Goal: Information Seeking & Learning: Learn about a topic

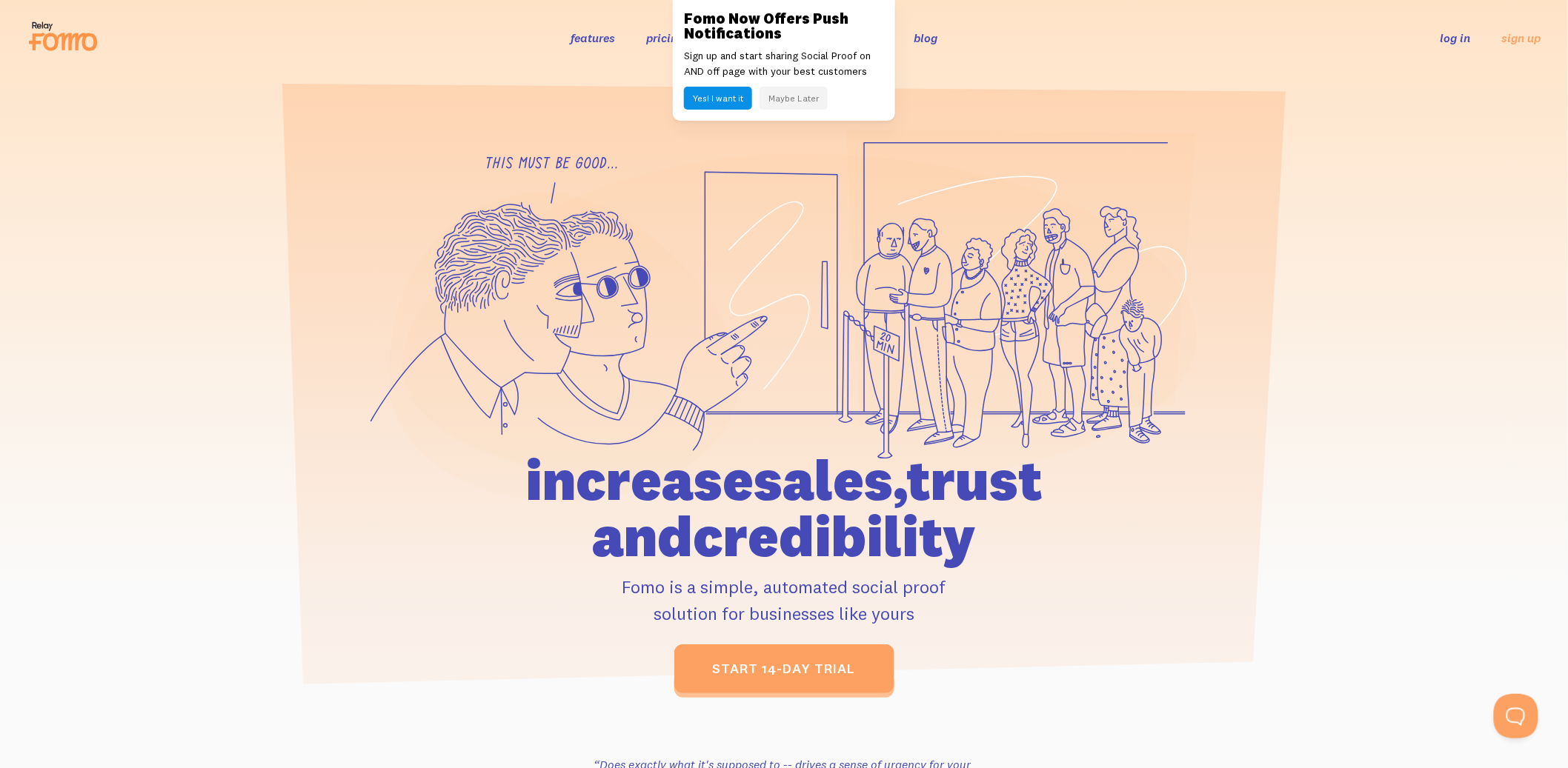
click at [784, 96] on button "Maybe Later" at bounding box center [794, 98] width 68 height 23
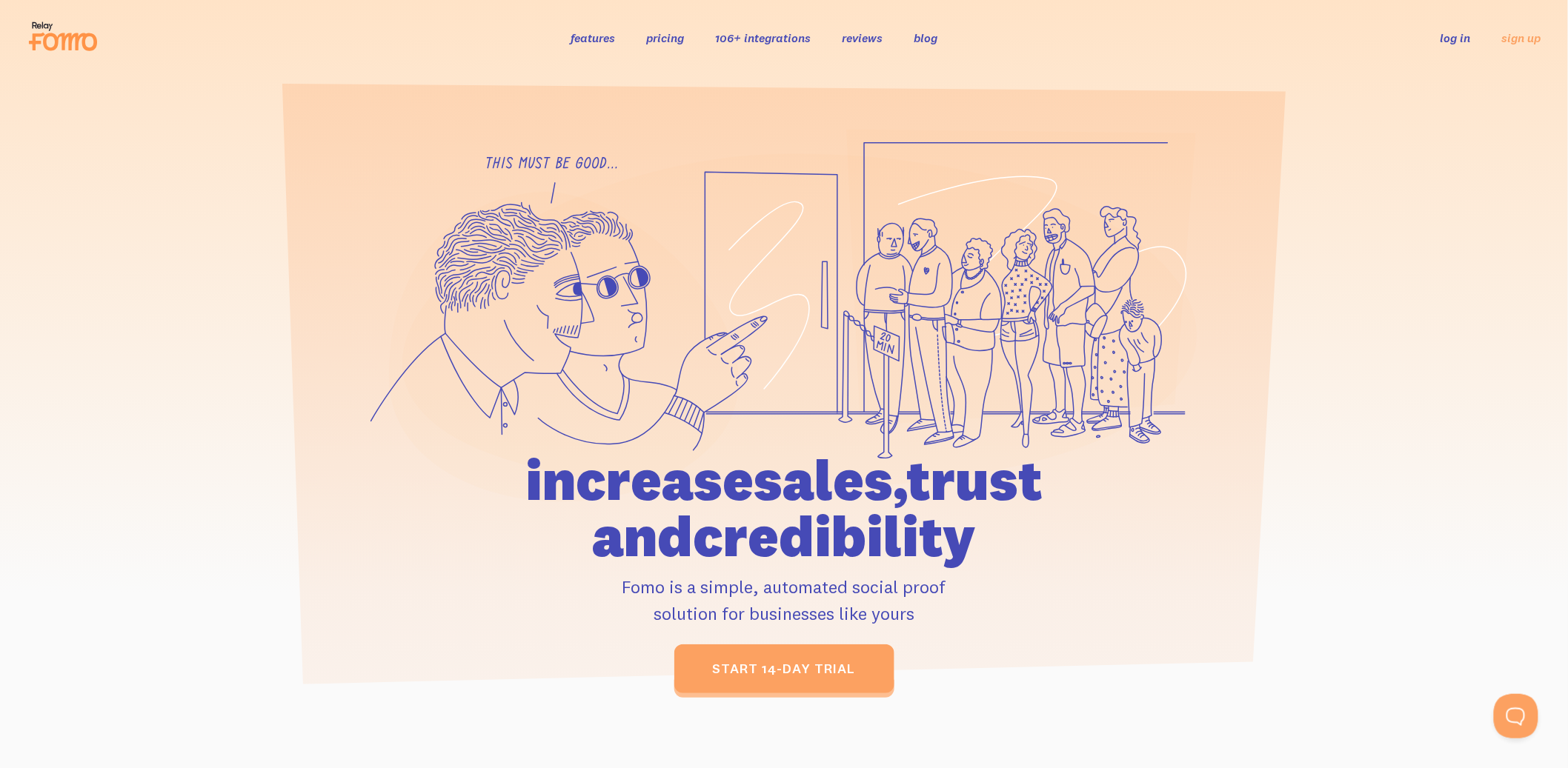
click at [668, 36] on link "pricing" at bounding box center [665, 38] width 38 height 15
